Goal: Transaction & Acquisition: Purchase product/service

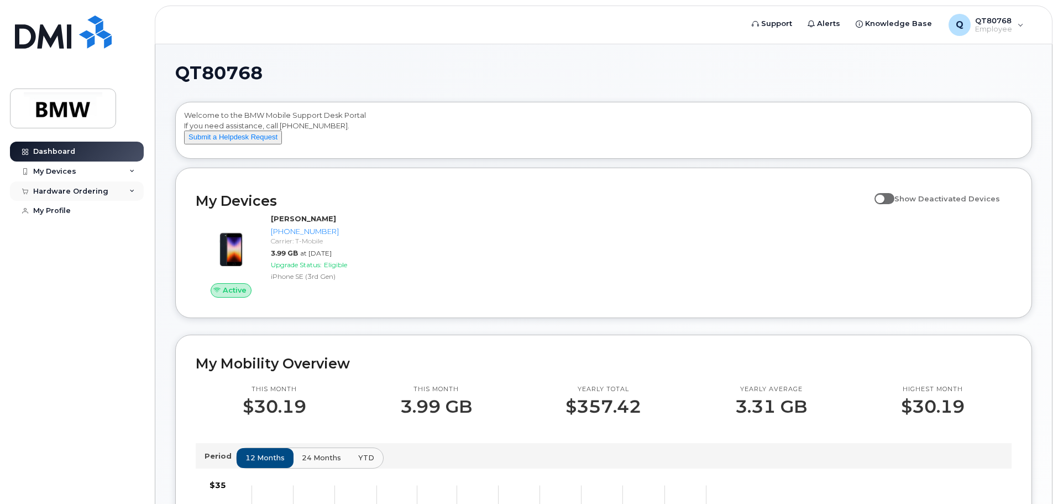
click at [131, 191] on icon at bounding box center [132, 192] width 6 height 6
click at [64, 212] on div "New Order" at bounding box center [59, 211] width 42 height 10
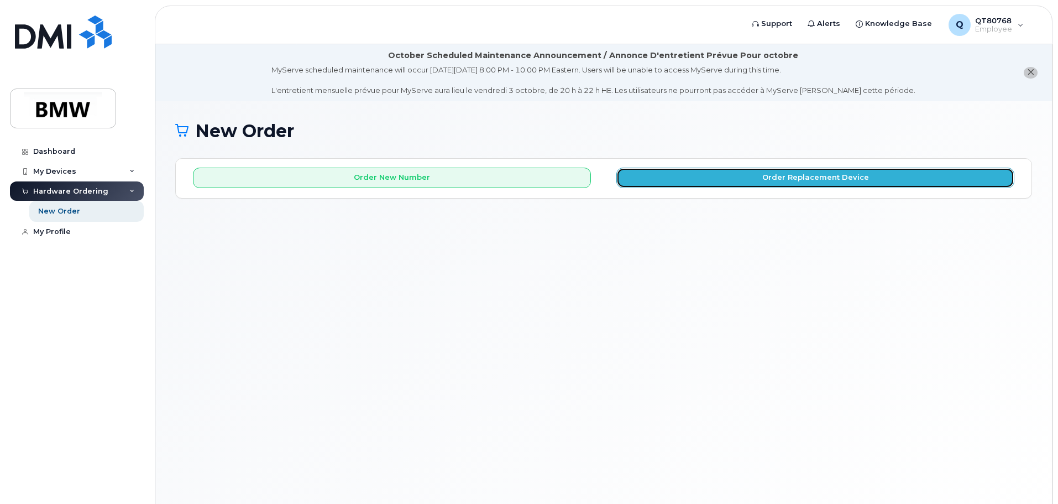
click at [743, 180] on button "Order Replacement Device" at bounding box center [816, 178] width 398 height 20
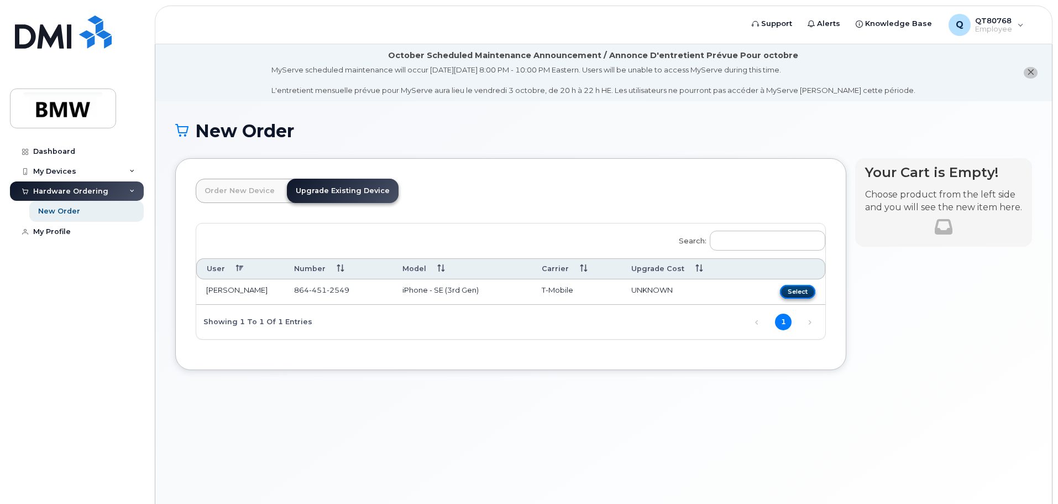
click at [788, 290] on button "Select" at bounding box center [797, 292] width 35 height 14
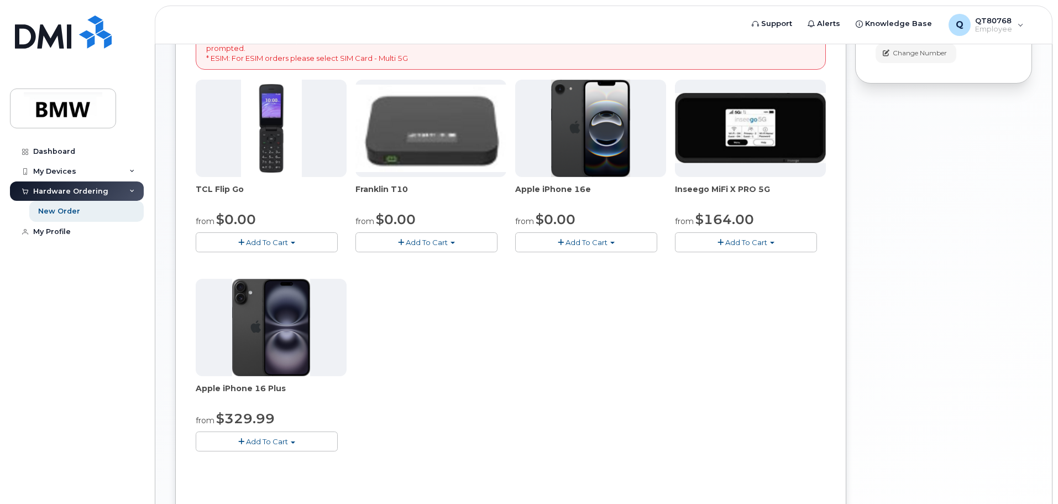
scroll to position [221, 0]
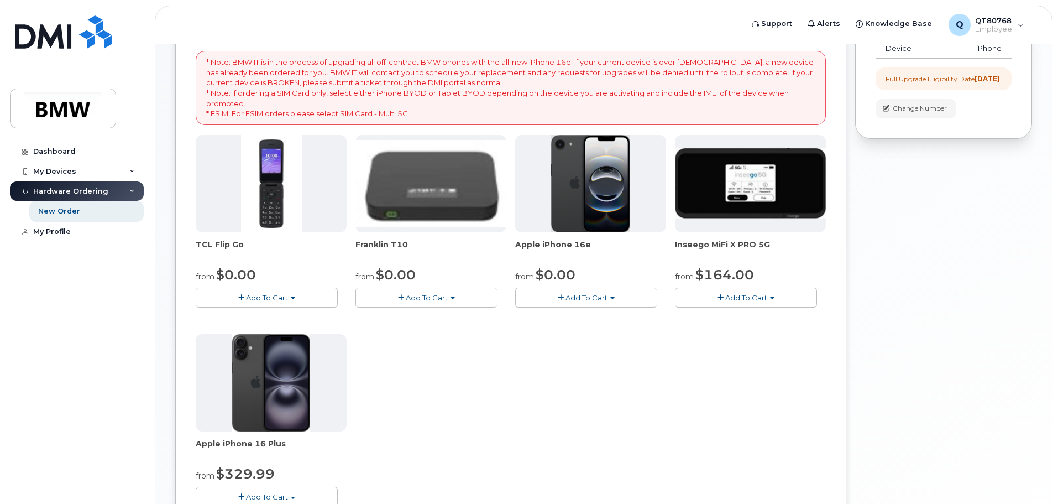
click at [608, 294] on button "Add To Cart" at bounding box center [586, 297] width 142 height 19
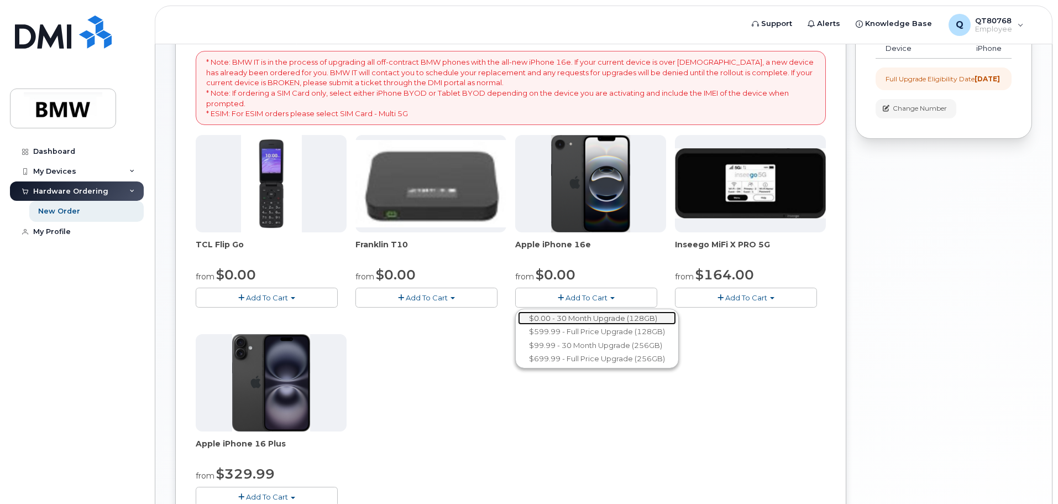
click at [581, 321] on link "$0.00 - 30 Month Upgrade (128GB)" at bounding box center [597, 318] width 158 height 14
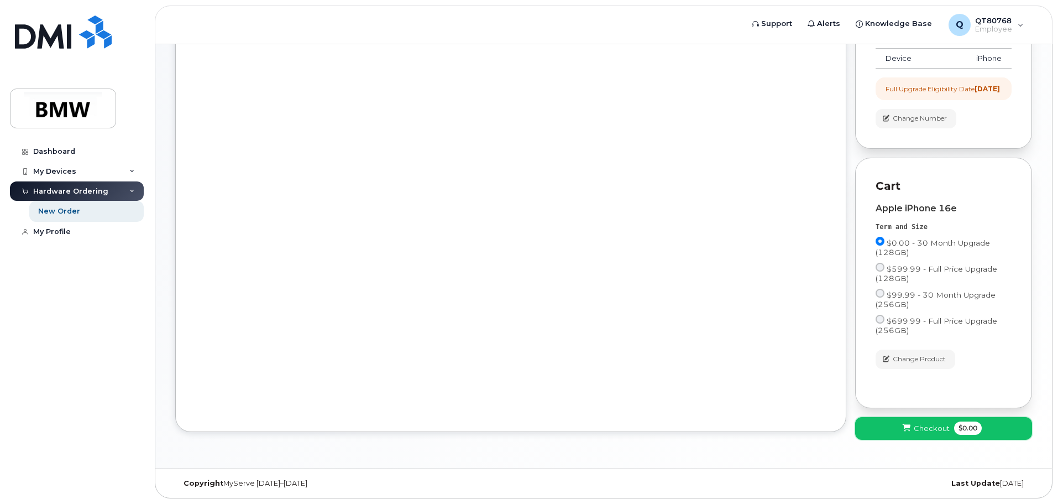
click at [948, 425] on span "Checkout" at bounding box center [932, 428] width 36 height 11
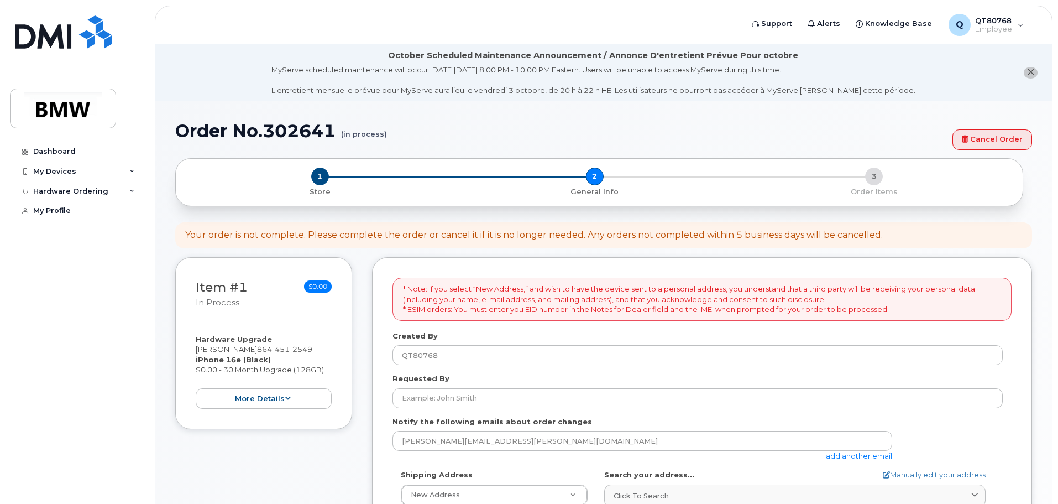
select select
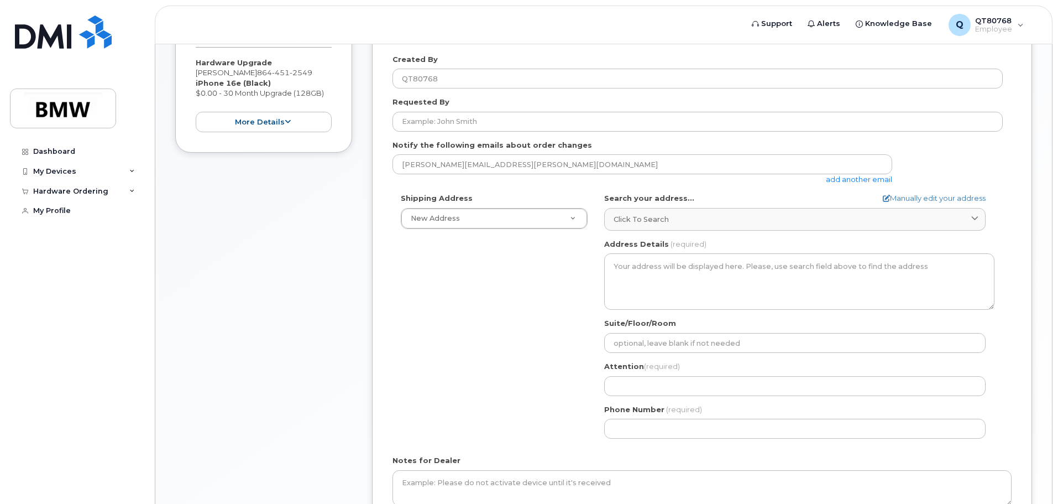
scroll to position [221, 0]
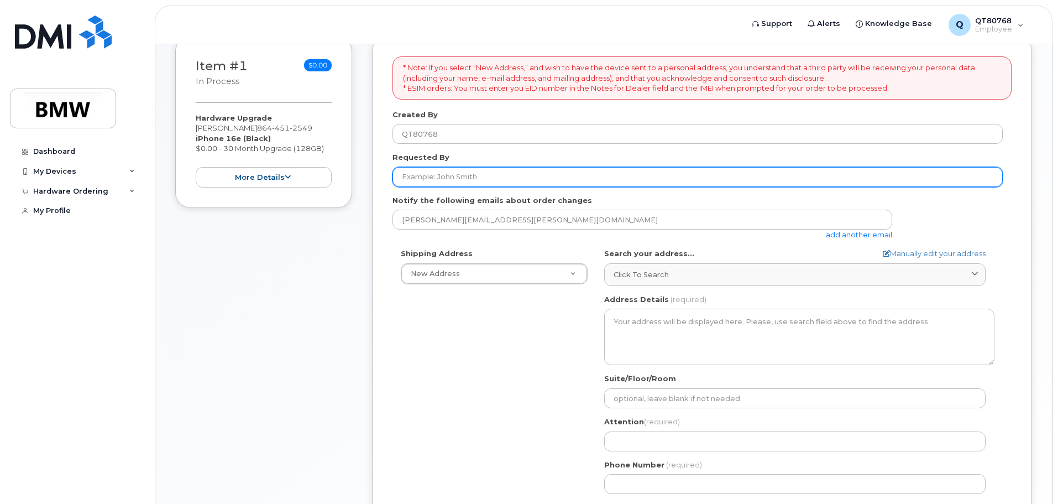
click at [566, 180] on input "Requested By" at bounding box center [698, 177] width 611 height 20
type input "james reid"
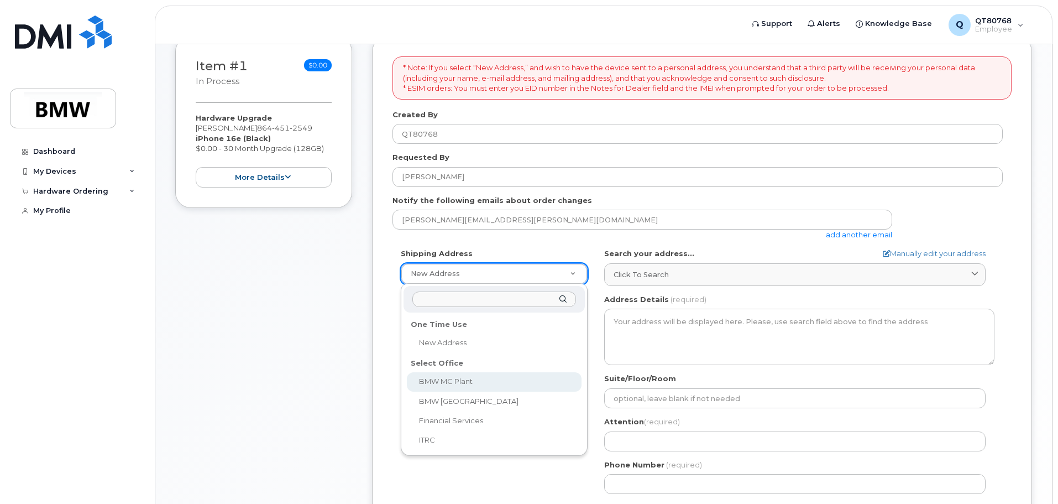
select select
type textarea "1400 Highway 101 S GREER SC 29651-6731 UNITED STATES Greer South Carolina 29651…"
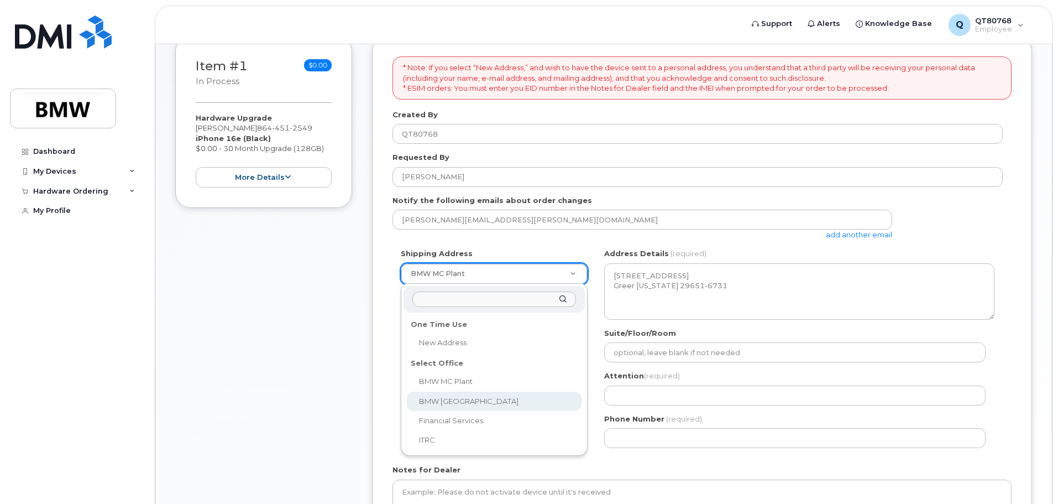
select select
type textarea "200 BMW Drive Woodcliff Lake NJ 07677 Woodcliff Lake New Jersey 07677"
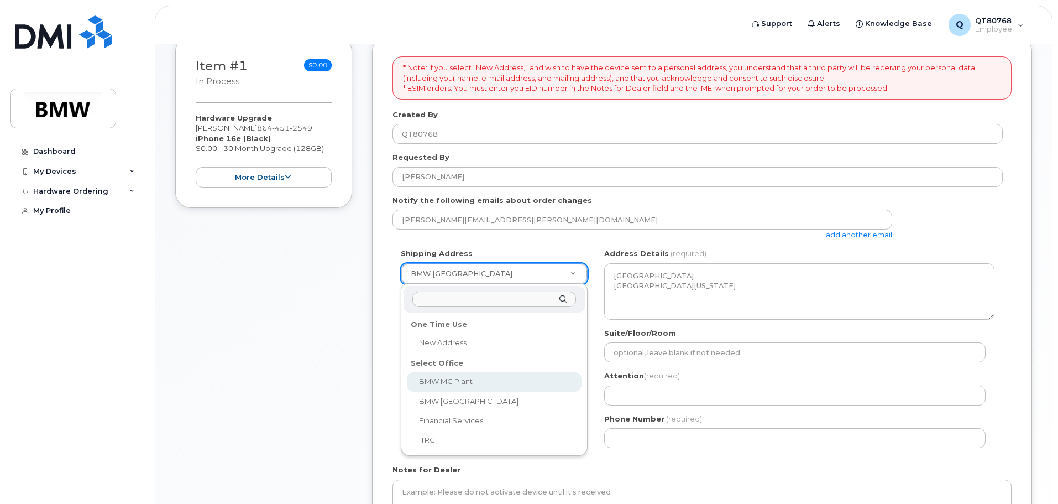
select select
type textarea "1400 Highway 101 S GREER SC 29651-6731 UNITED STATES Greer South Carolina 29651…"
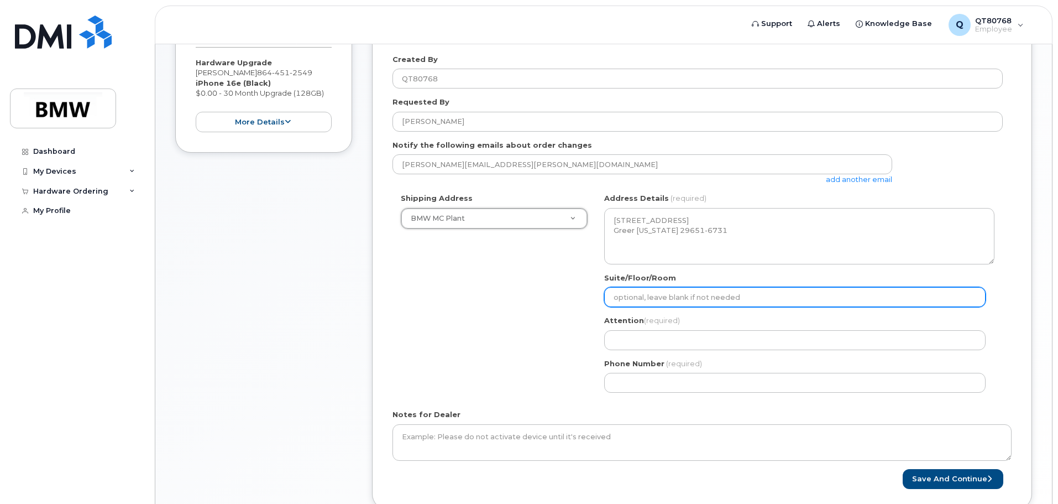
scroll to position [332, 0]
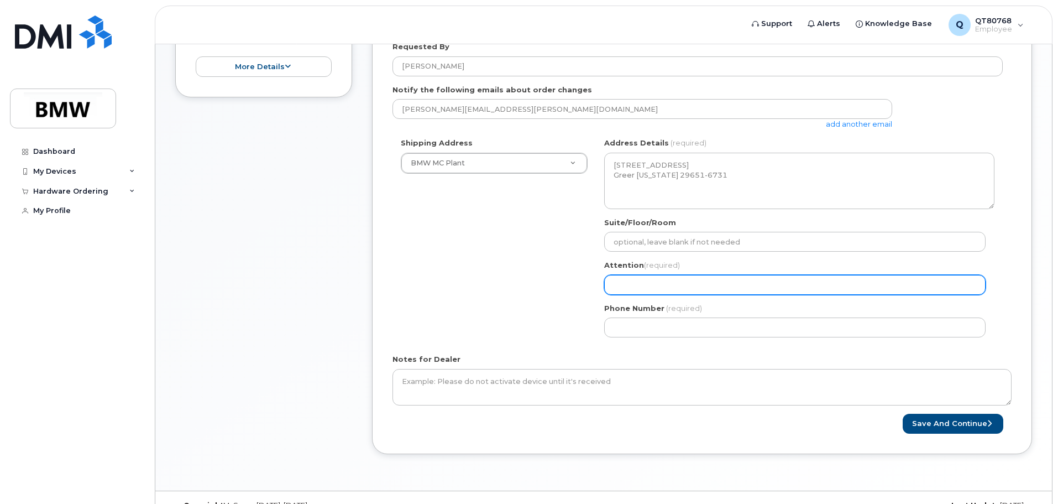
click at [700, 281] on input "Attention (required)" at bounding box center [795, 285] width 382 height 20
select select
type input "j"
select select
type input "ja"
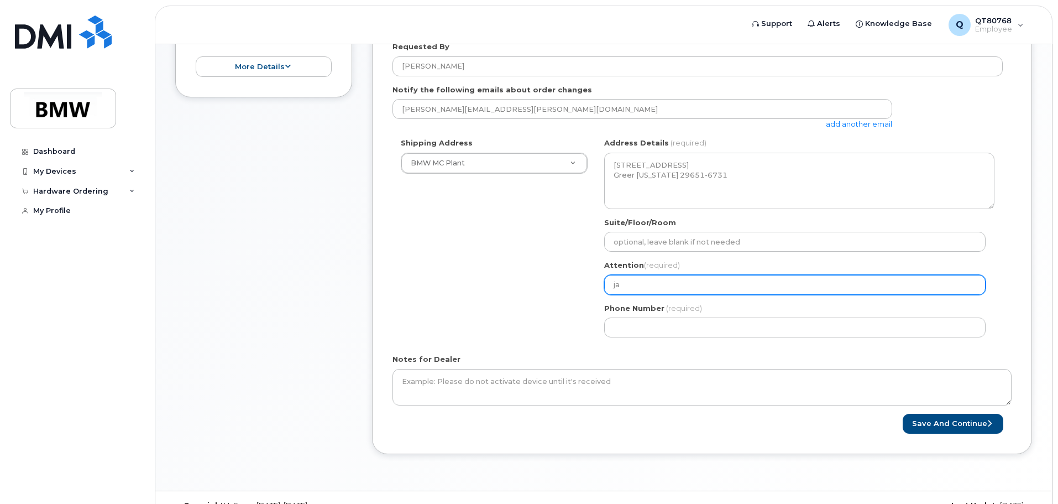
select select
type input "jam"
select select
type input "jame"
select select
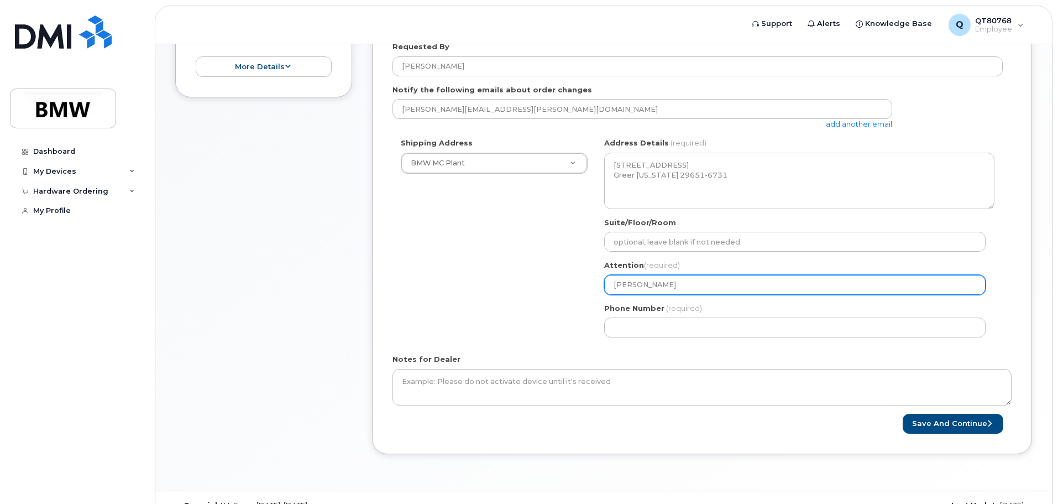
type input "james"
select select
type input "james r"
select select
type input "james re"
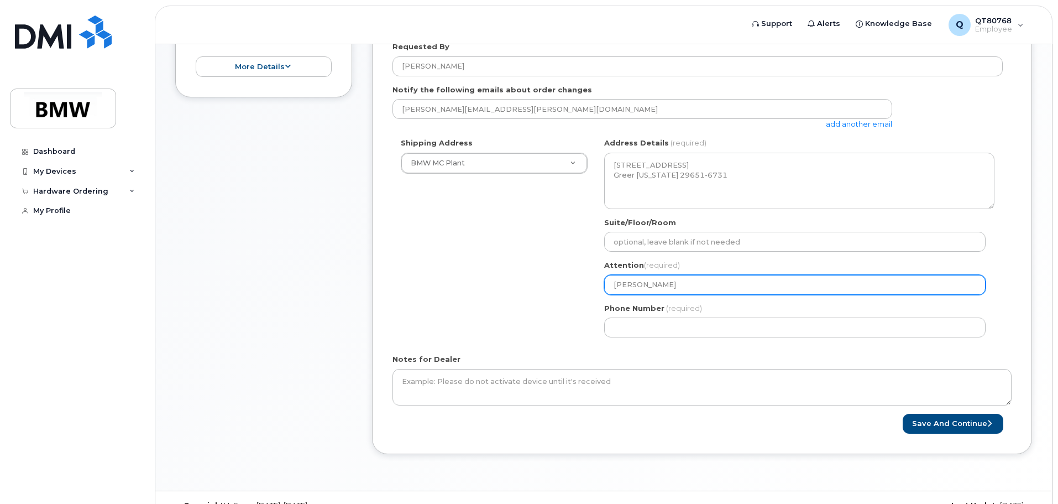
select select
type input "james rei"
select select
type input "james reid"
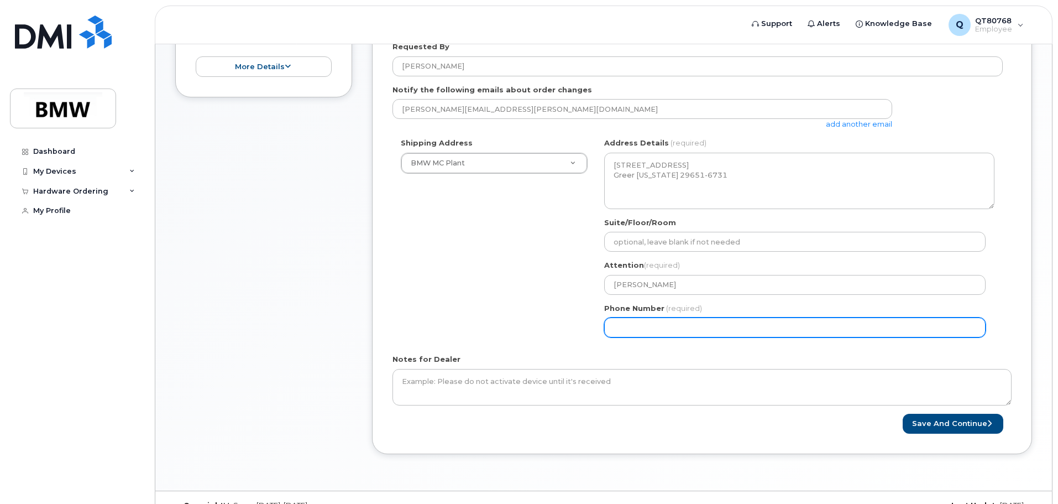
select select
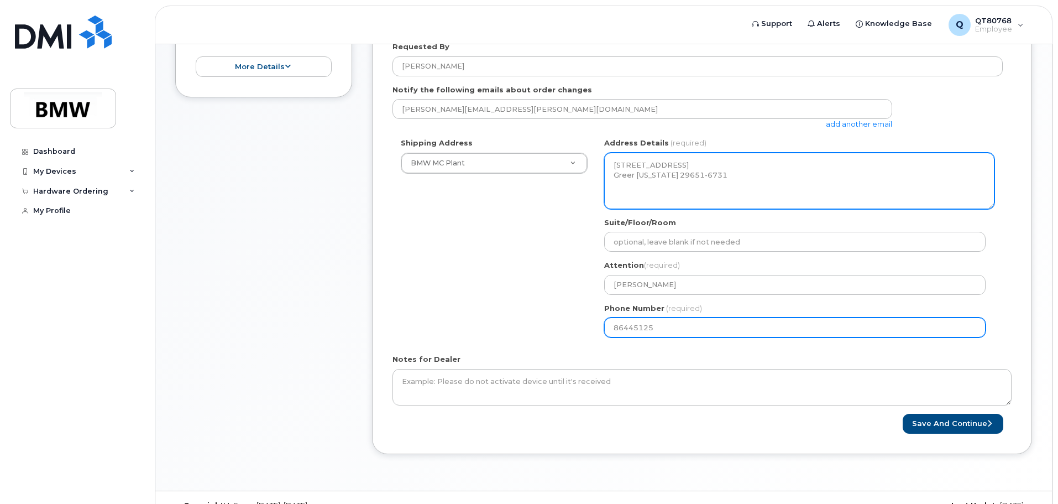
type input "864451254"
select select
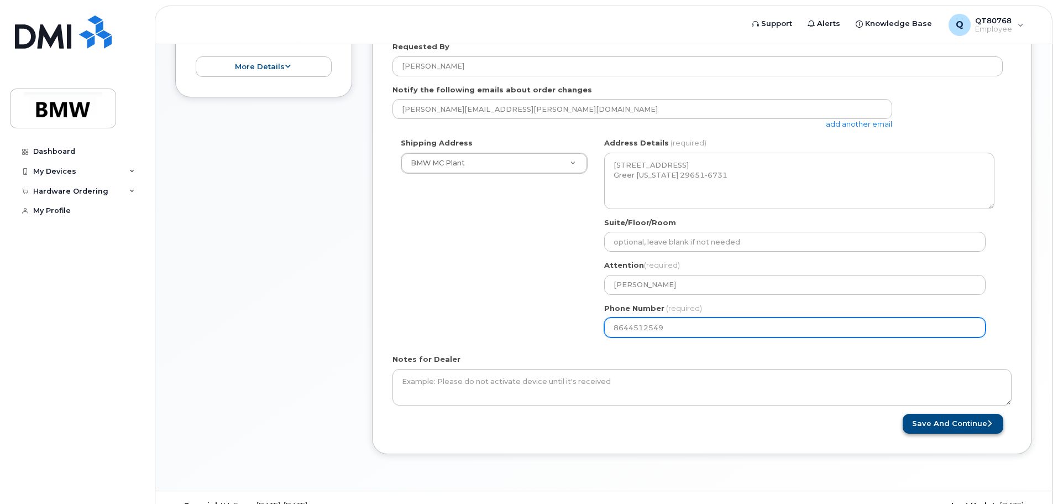
type input "8644512549"
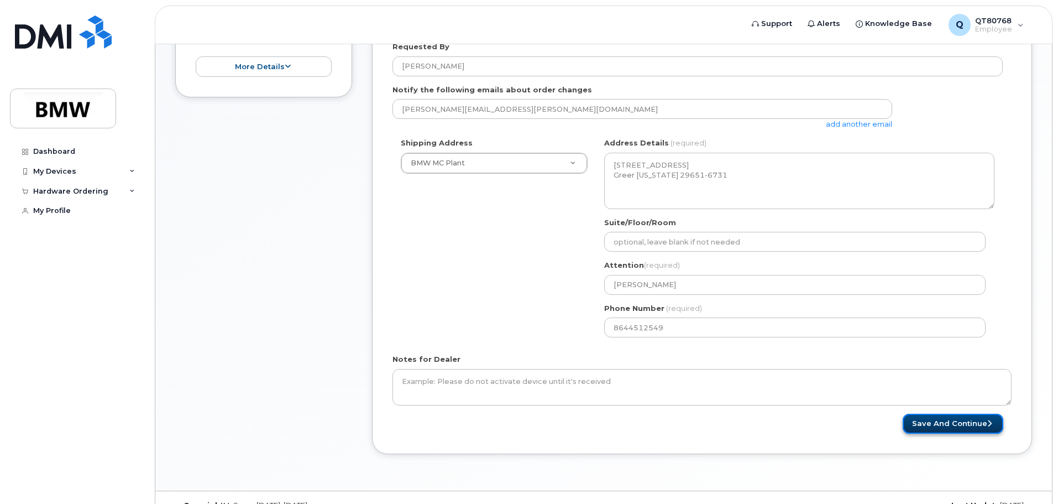
click at [928, 427] on button "Save and Continue" at bounding box center [953, 424] width 101 height 20
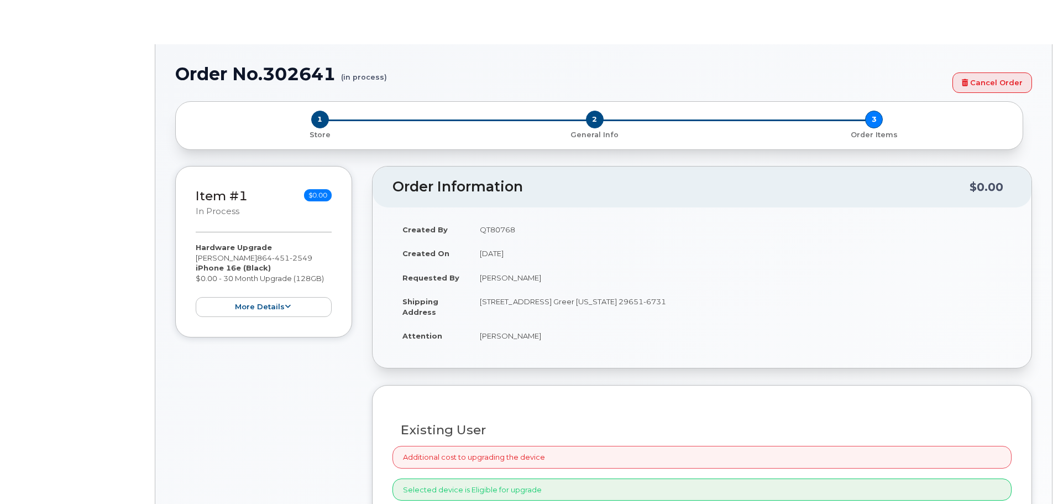
select select "1895497"
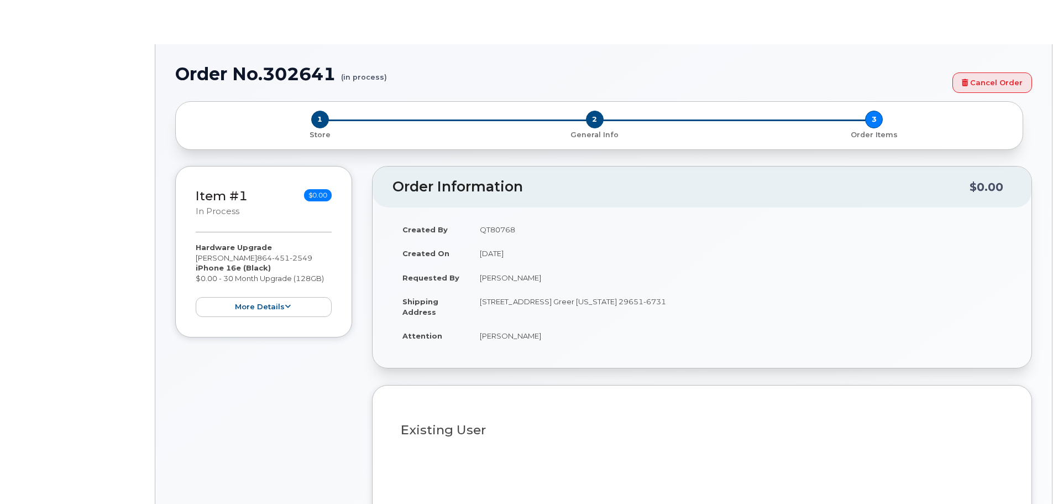
type input "1900300"
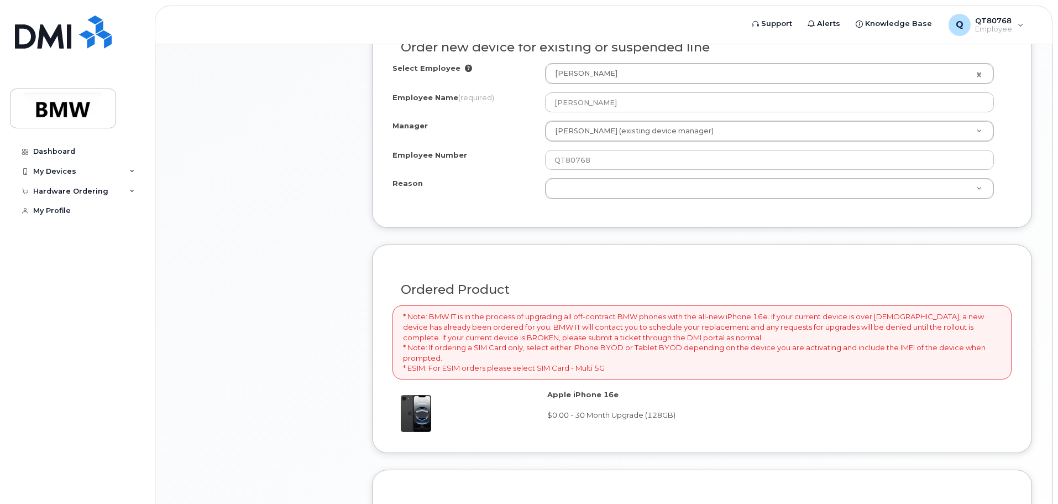
scroll to position [553, 0]
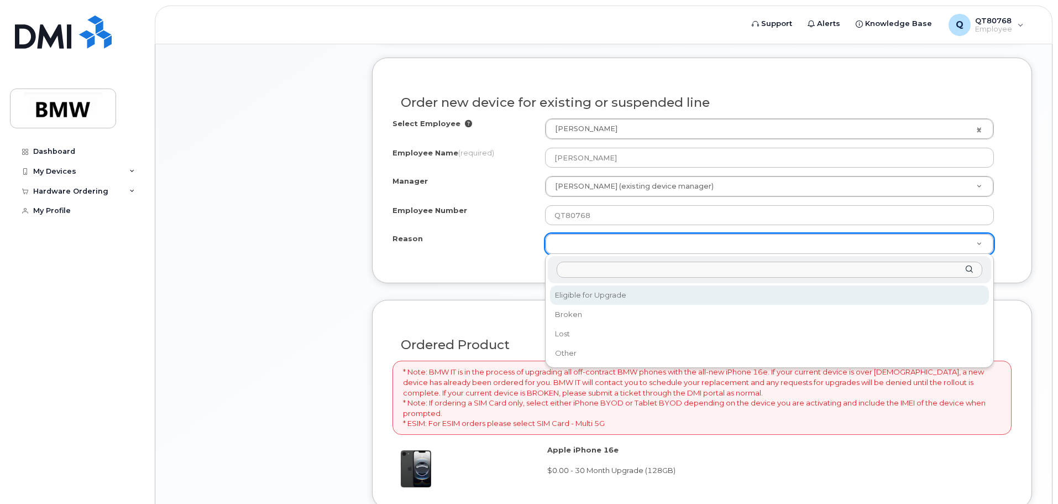
select select "eligible_for_upgrade"
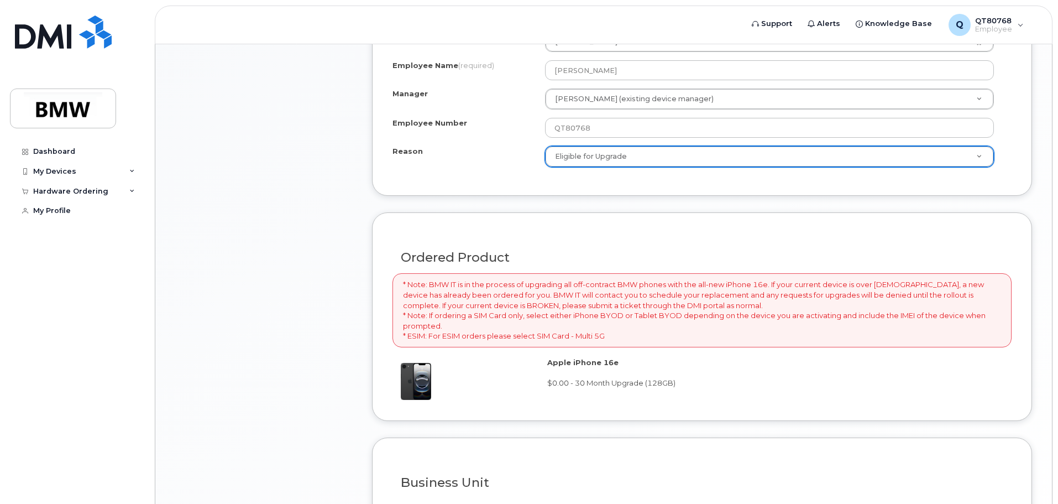
scroll to position [808, 0]
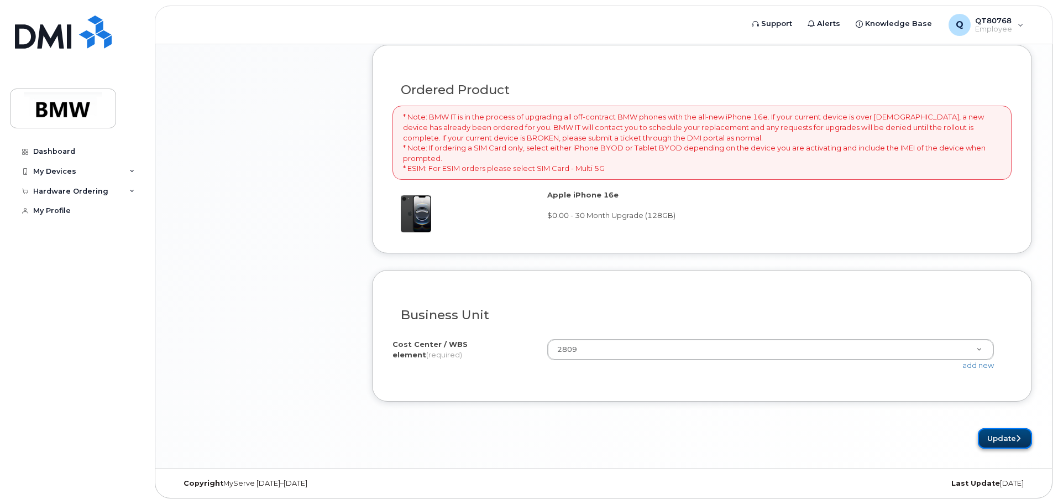
click at [1015, 438] on button "Update" at bounding box center [1005, 438] width 54 height 20
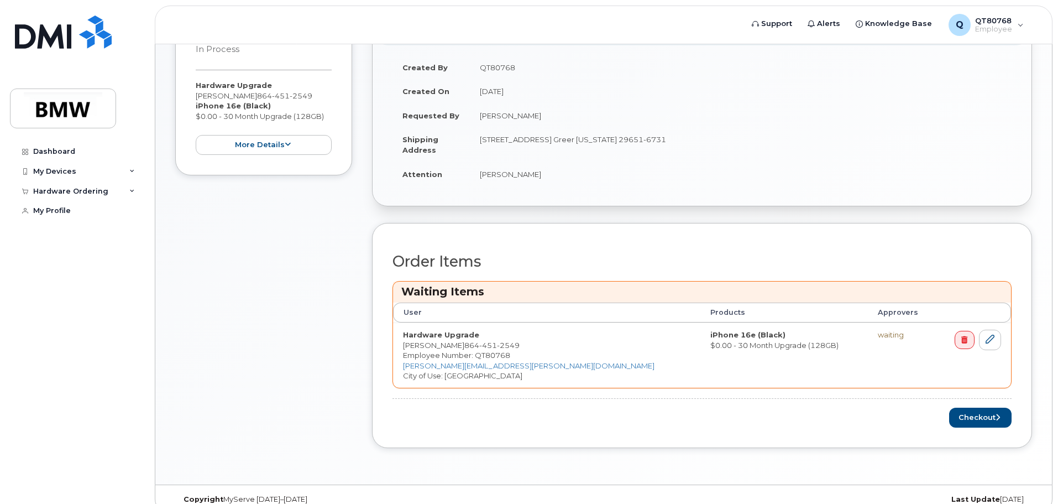
scroll to position [317, 0]
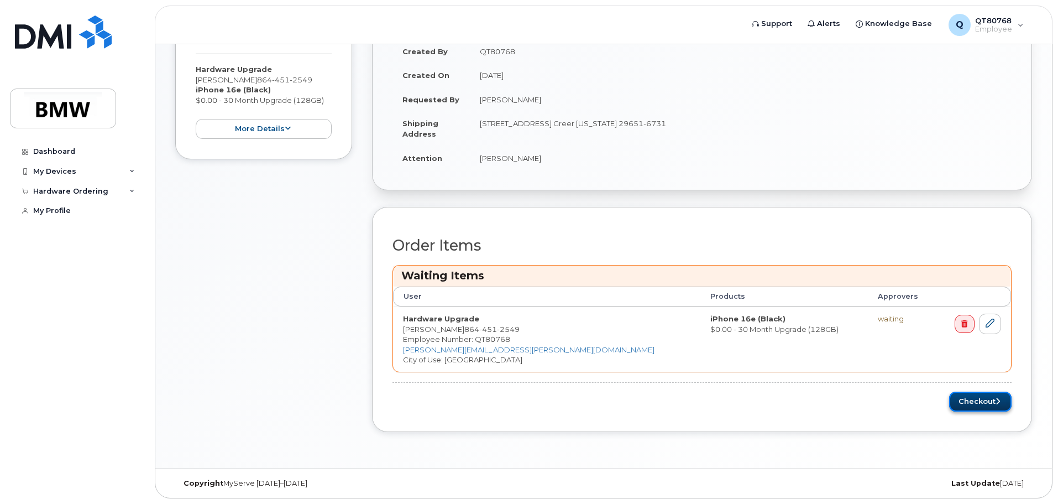
click at [984, 405] on button "Checkout" at bounding box center [981, 402] width 62 height 20
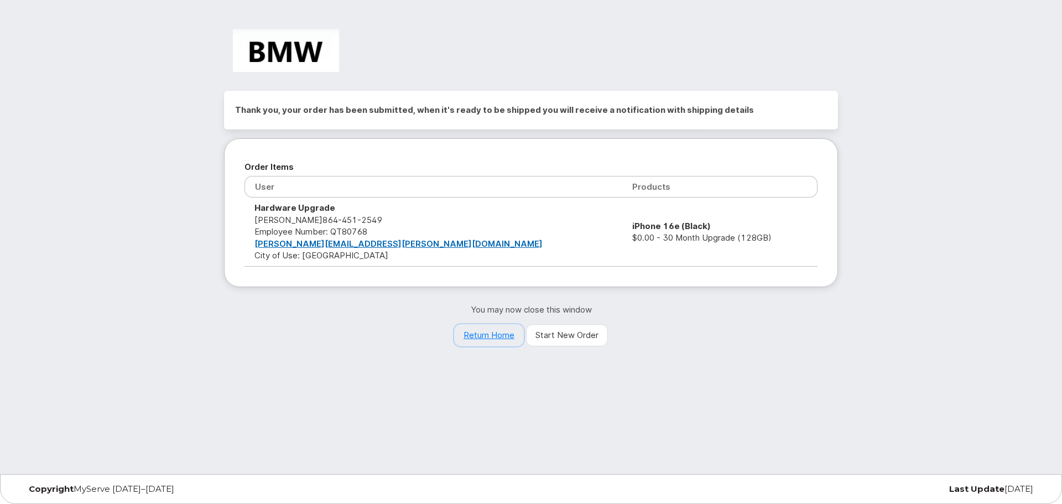
click at [474, 331] on link "Return Home" at bounding box center [489, 335] width 70 height 22
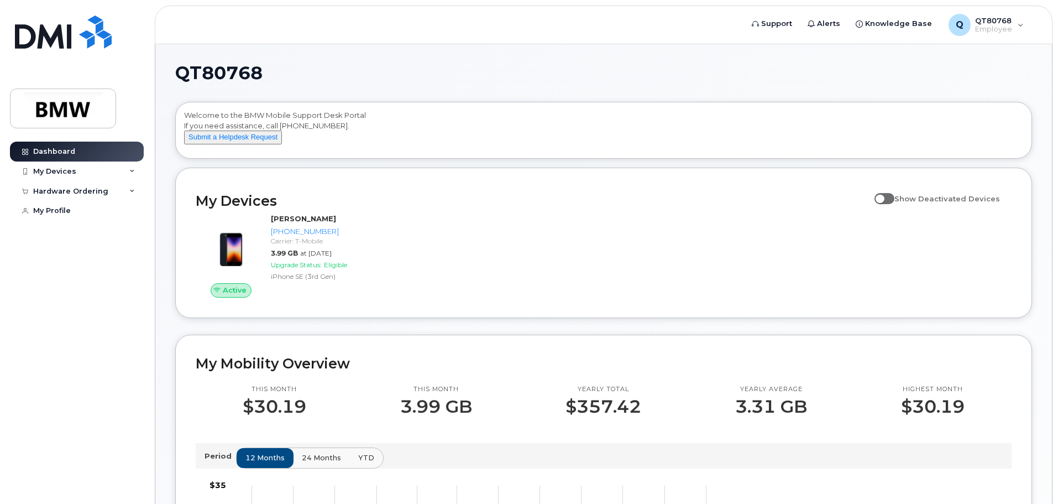
click at [893, 204] on span at bounding box center [885, 198] width 20 height 11
click at [884, 197] on input "Show Deactivated Devices" at bounding box center [879, 192] width 9 height 9
checkbox input "true"
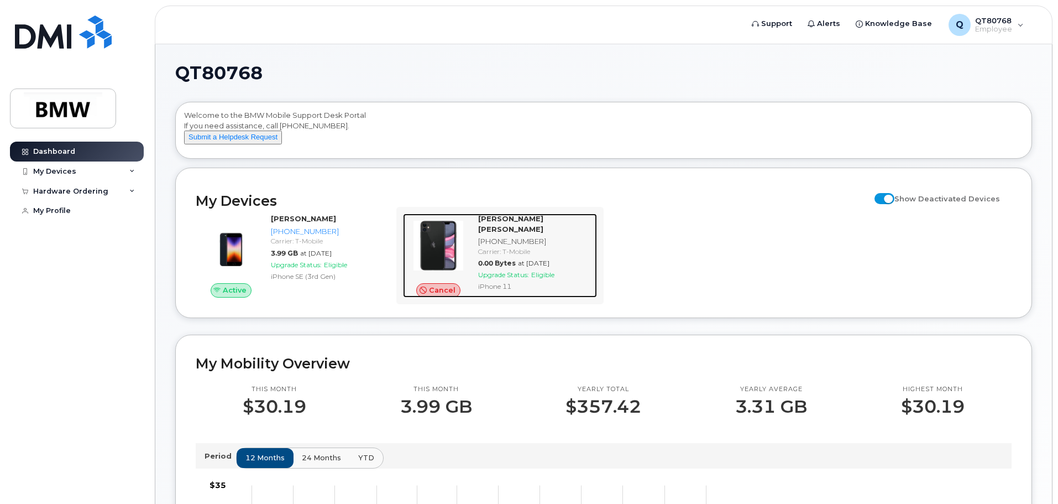
click at [589, 234] on div "[PERSON_NAME] [PERSON_NAME] [PHONE_NUMBER] Carrier: T-Mobile 0.00 Bytes at [DAT…" at bounding box center [535, 255] width 123 height 84
